Goal: Task Accomplishment & Management: Complete application form

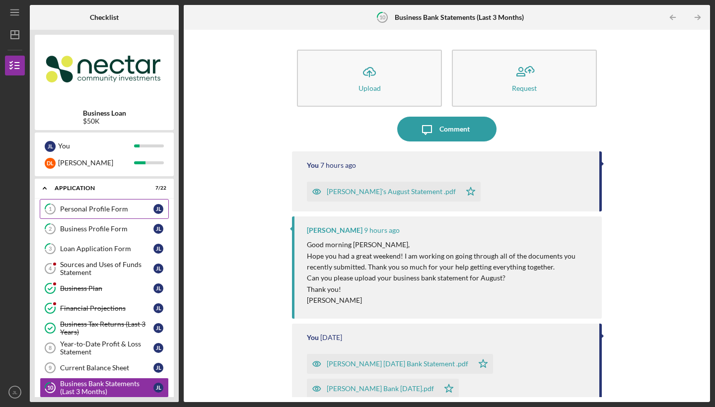
click at [102, 208] on div "Personal Profile Form" at bounding box center [106, 209] width 93 height 8
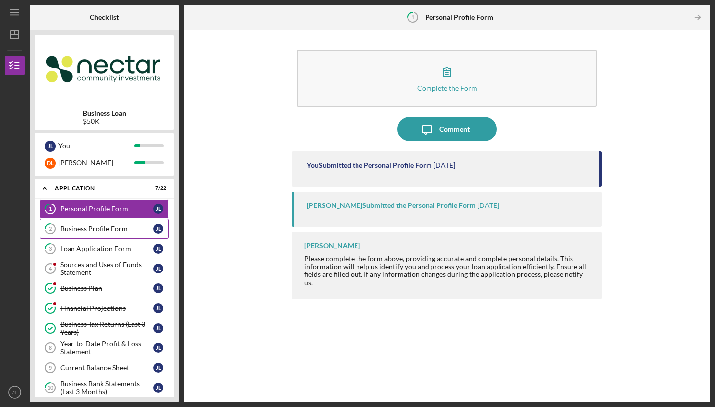
click at [102, 227] on div "Business Profile Form" at bounding box center [106, 229] width 93 height 8
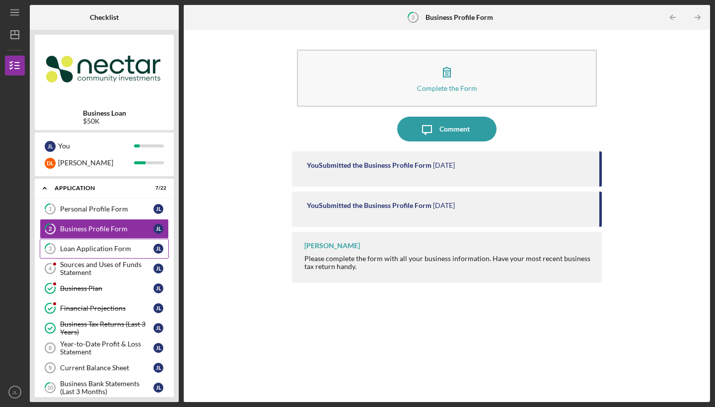
click at [102, 247] on div "Loan Application Form" at bounding box center [106, 249] width 93 height 8
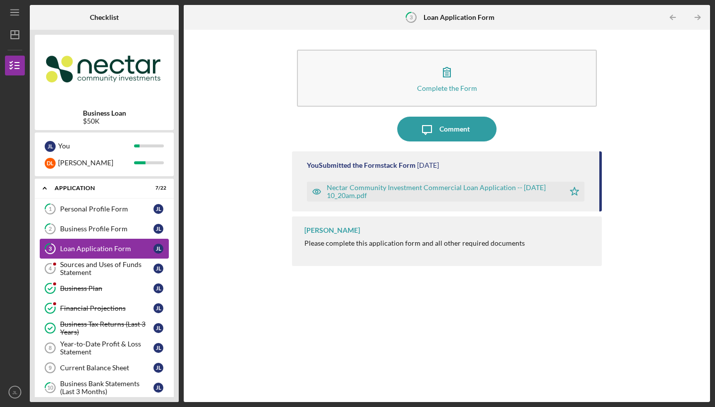
click at [102, 258] on link "3 Loan Application Form [PERSON_NAME]" at bounding box center [104, 249] width 129 height 20
click at [110, 266] on div "Sources and Uses of Funds Statement" at bounding box center [106, 269] width 93 height 16
